Goal: Transaction & Acquisition: Purchase product/service

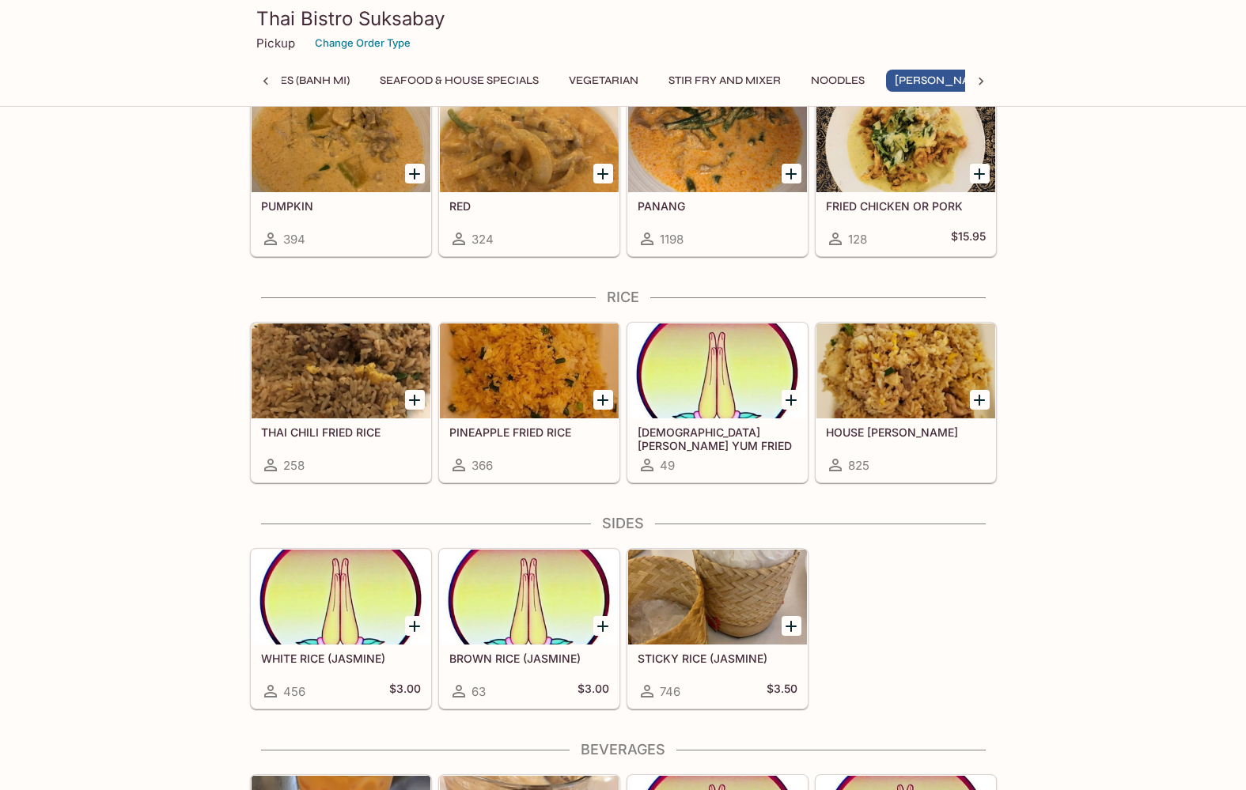
scroll to position [4035, 0]
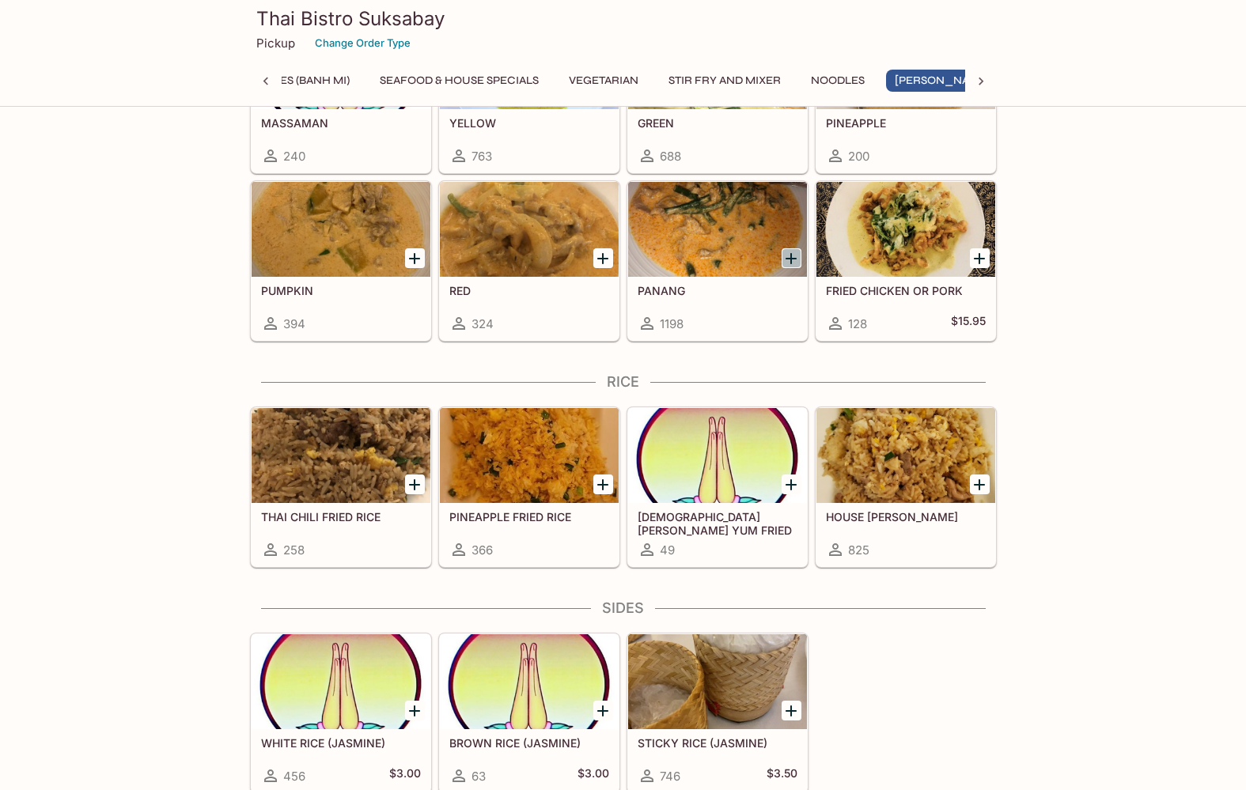
click at [792, 252] on icon "Add PANANG" at bounding box center [791, 258] width 19 height 19
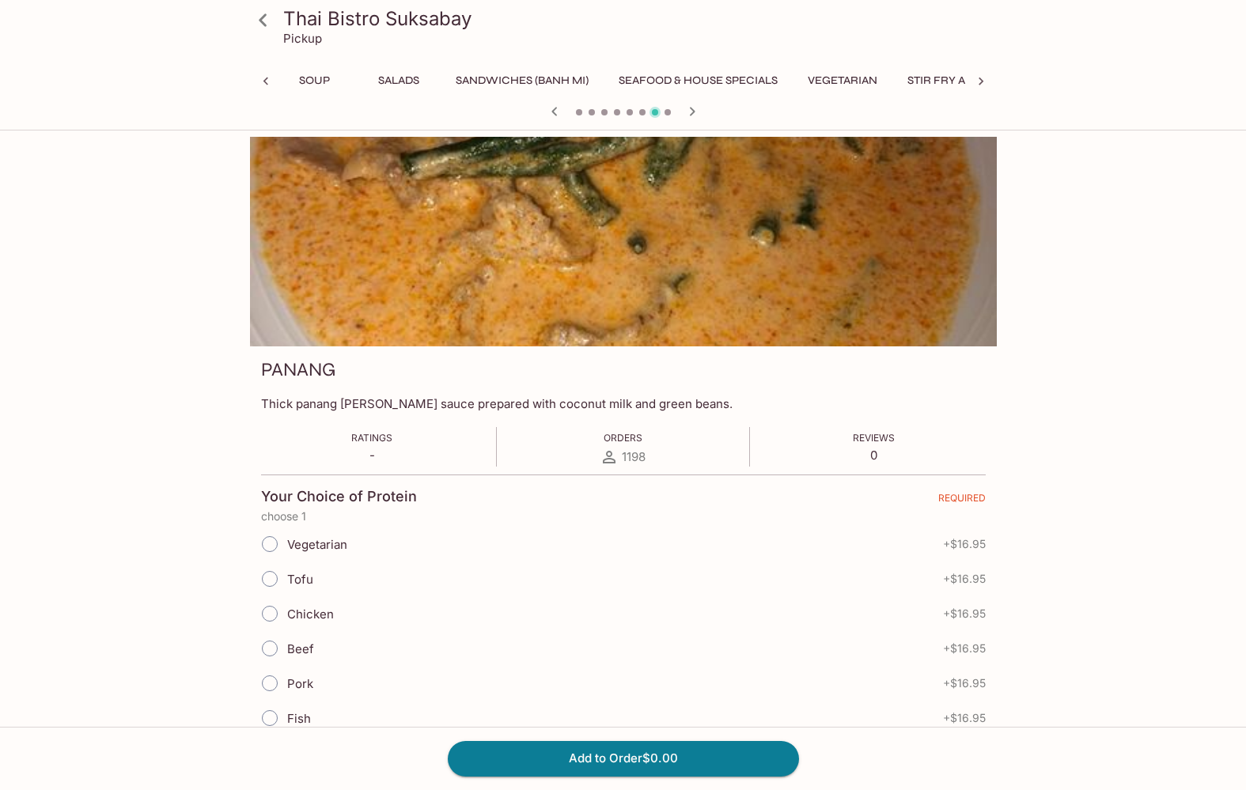
scroll to position [0, 475]
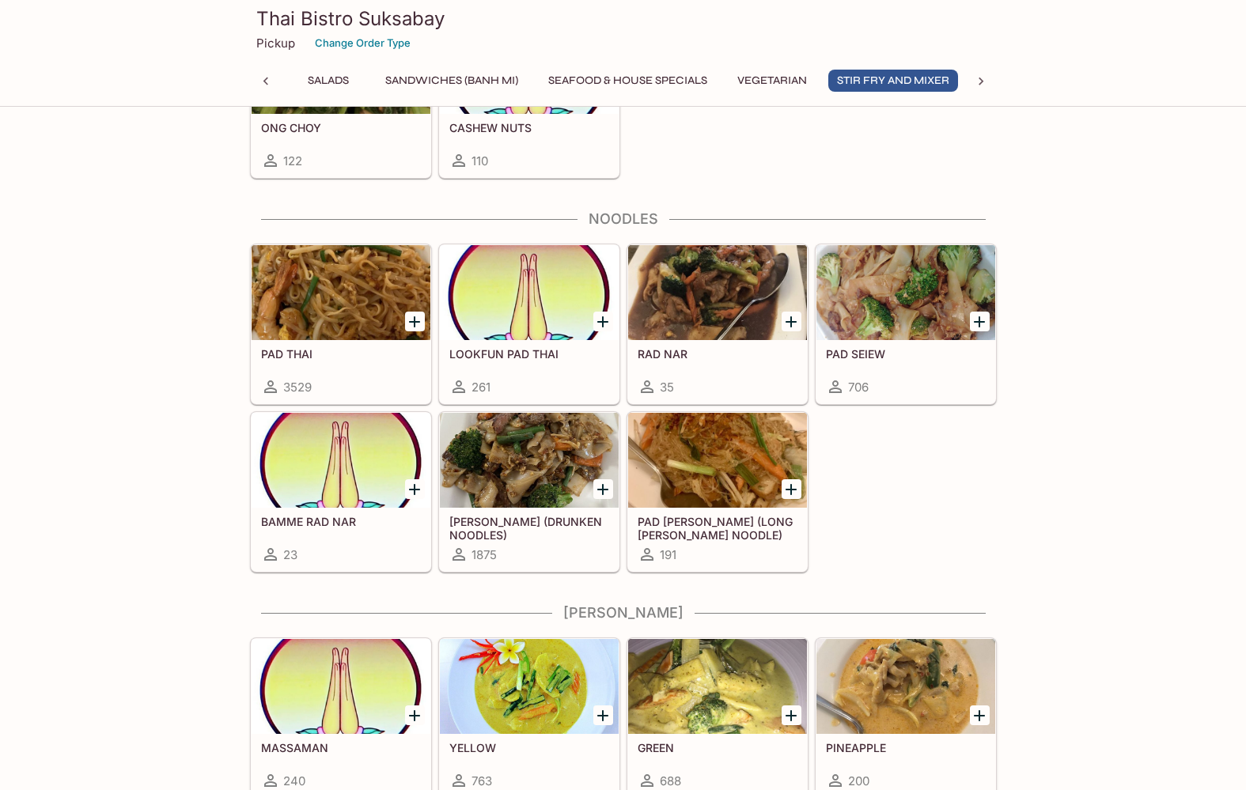
scroll to position [3443, 0]
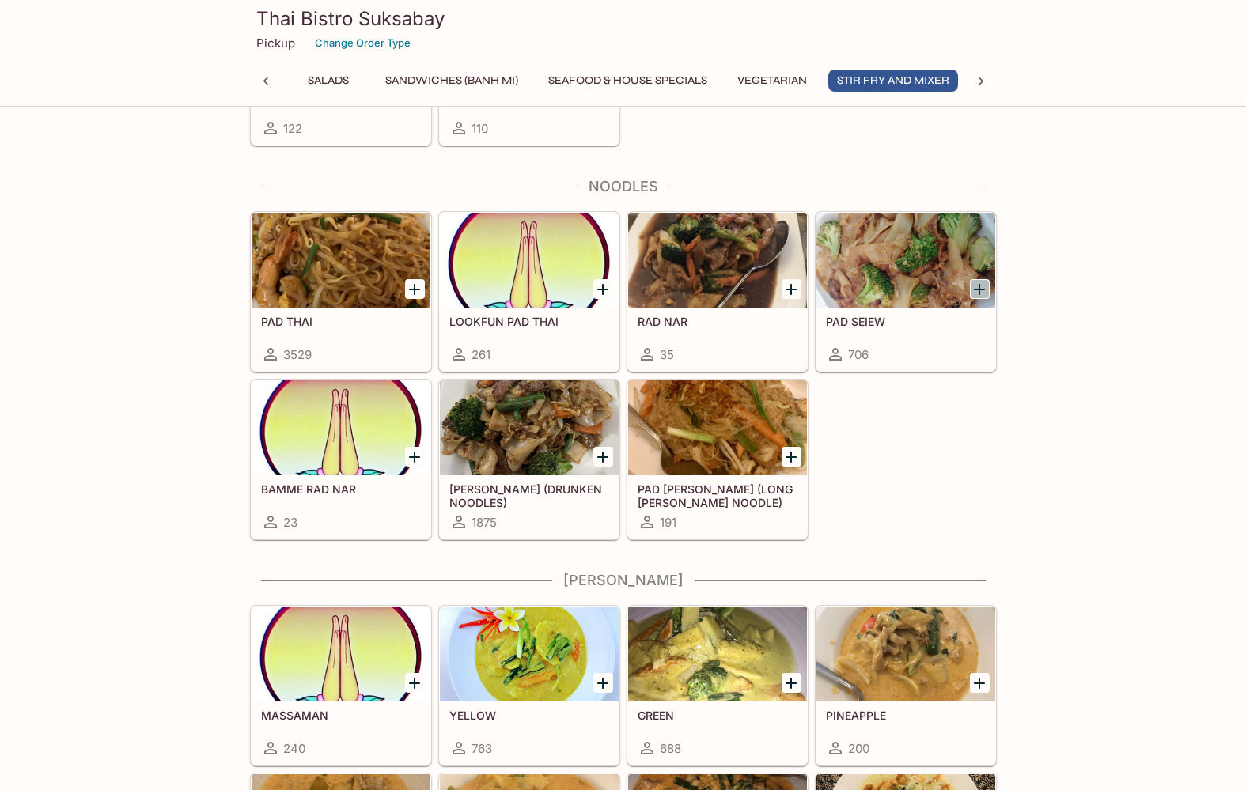
click at [881, 285] on icon "Add PAD SEIEW" at bounding box center [979, 289] width 19 height 19
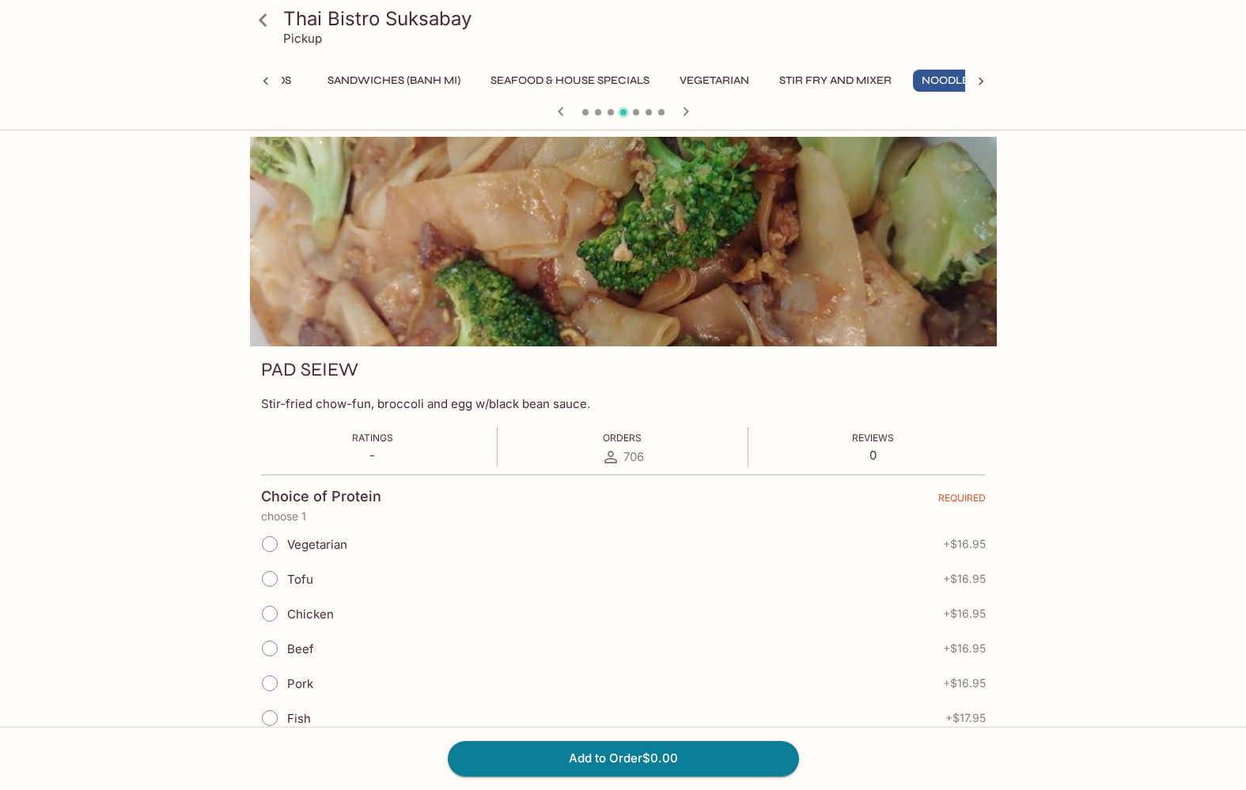
scroll to position [0, 391]
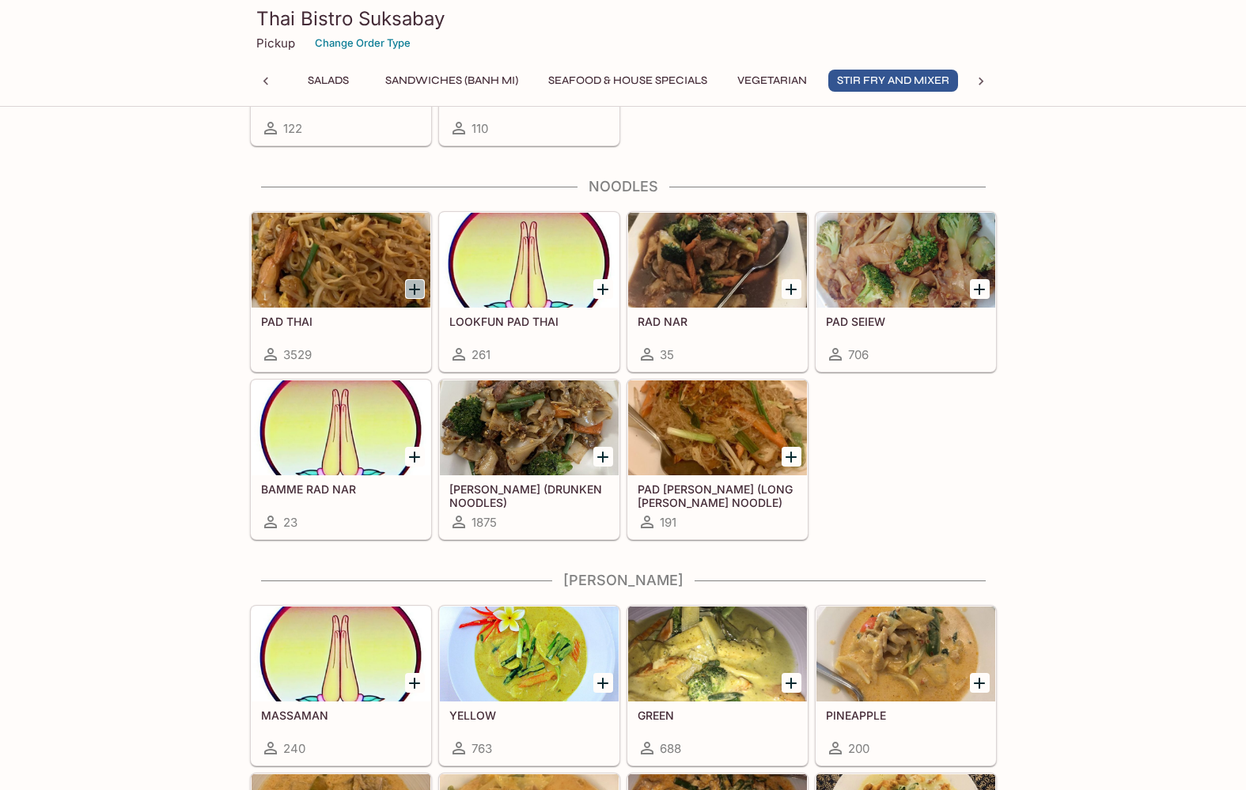
click at [419, 282] on icon "Add PAD THAI" at bounding box center [414, 289] width 19 height 19
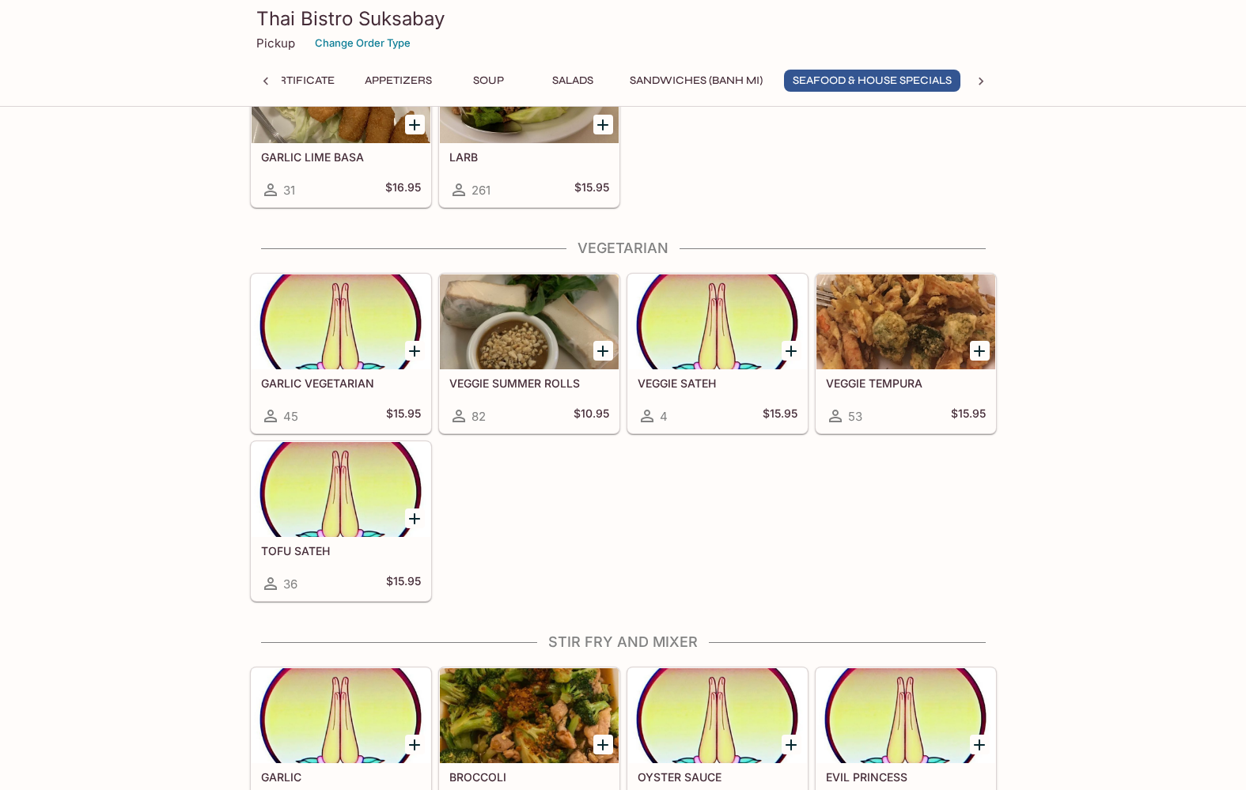
scroll to position [2651, 0]
